Goal: Find specific page/section

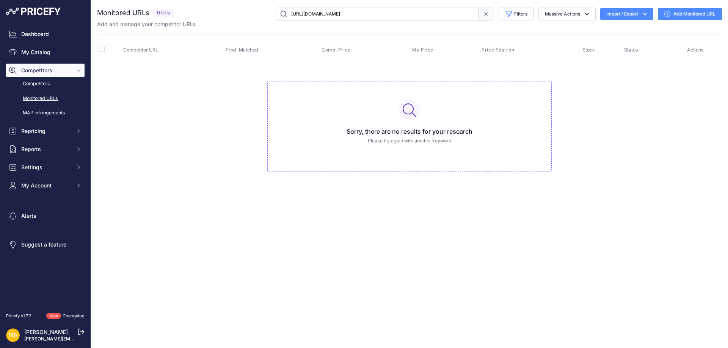
type input "[URL][DOMAIN_NAME]"
click at [432, 13] on input "[URL][DOMAIN_NAME]" at bounding box center [377, 14] width 203 height 13
paste input "9816592580946"
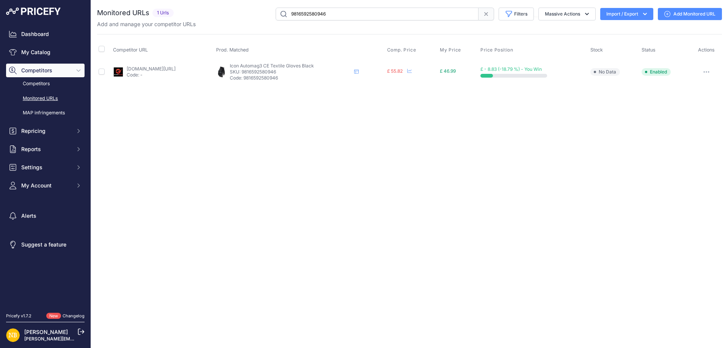
drag, startPoint x: 267, startPoint y: 15, endPoint x: 224, endPoint y: 15, distance: 42.5
click at [224, 15] on div "9816592580946 Filters Saved Filters Set None Competitors Products Out Of Stock …" at bounding box center [449, 14] width 545 height 13
paste input "[URL][DOMAIN_NAME][PERSON_NAME]"
type input "[URL][DOMAIN_NAME][PERSON_NAME]"
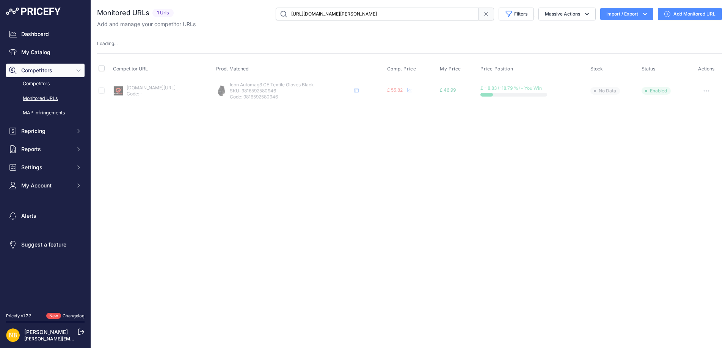
scroll to position [0, 0]
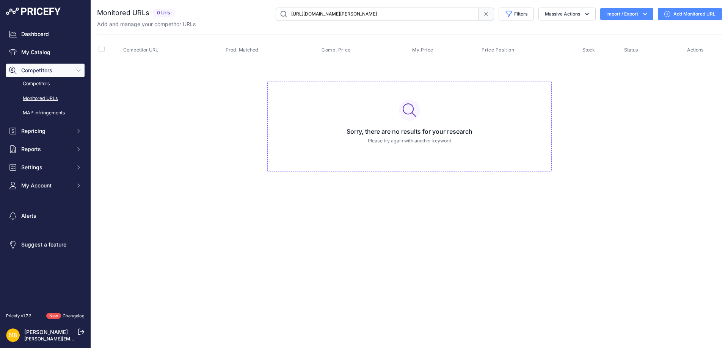
click at [378, 10] on input "[URL][DOMAIN_NAME][PERSON_NAME]" at bounding box center [377, 14] width 203 height 13
type input "9771541070162"
